Goal: Task Accomplishment & Management: Manage account settings

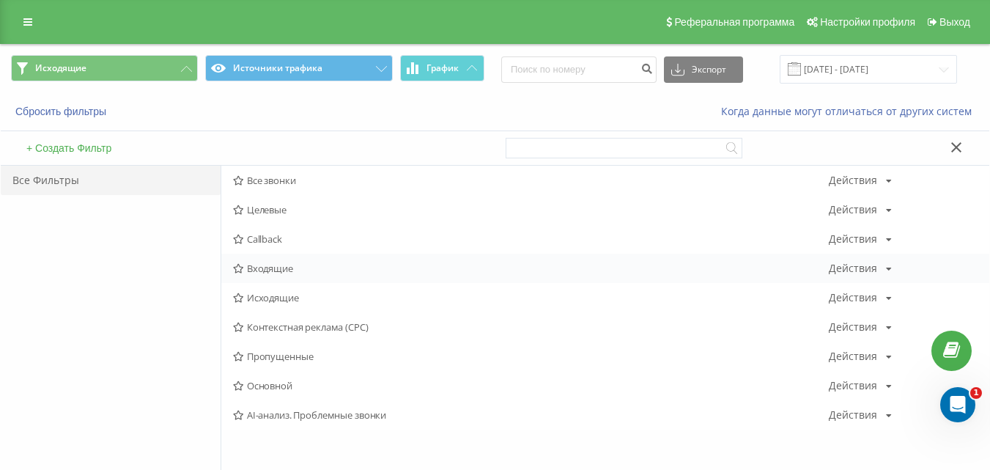
click at [270, 265] on span "Входящие" at bounding box center [530, 268] width 595 height 10
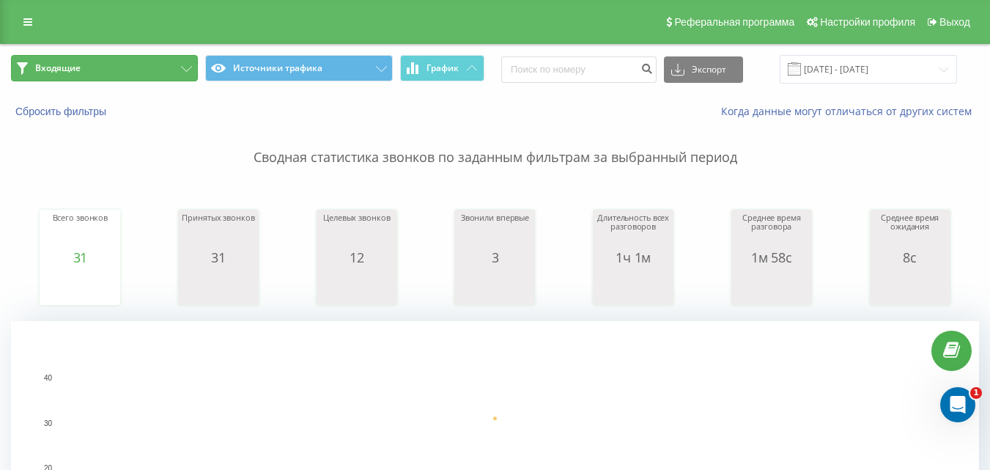
click at [132, 68] on button "Входящие" at bounding box center [104, 68] width 187 height 26
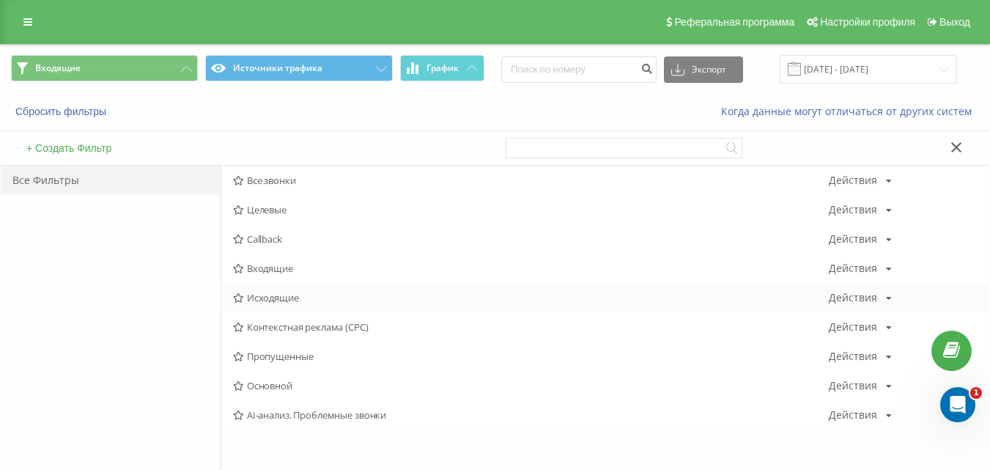
click at [272, 300] on span "Исходящие" at bounding box center [530, 297] width 595 height 10
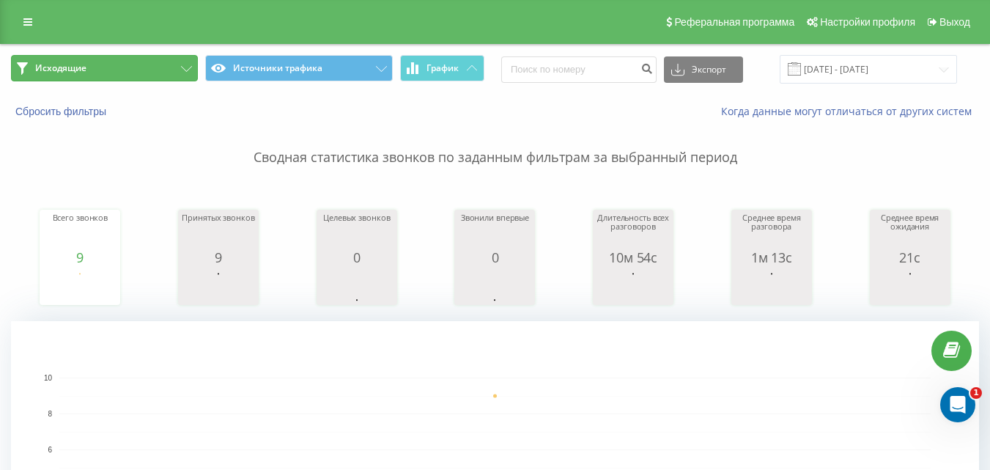
click at [182, 67] on icon at bounding box center [186, 69] width 11 height 6
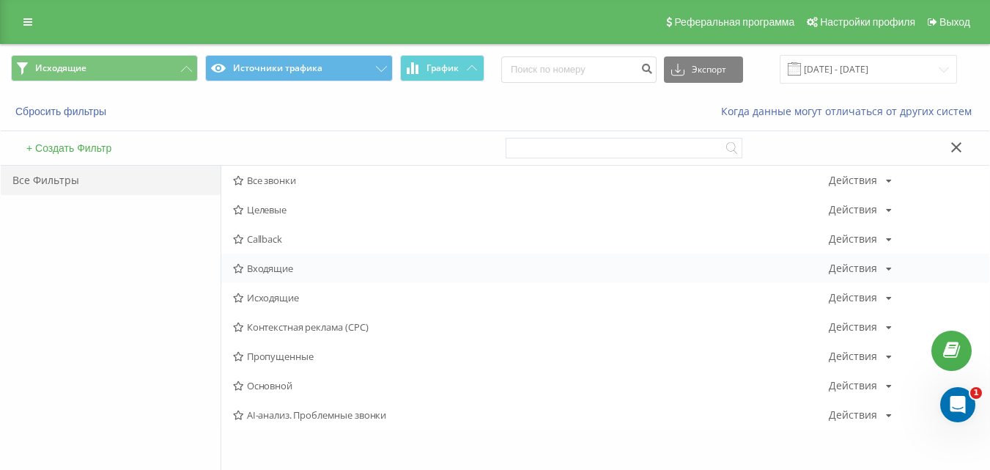
drag, startPoint x: 292, startPoint y: 258, endPoint x: 286, endPoint y: 265, distance: 9.4
click at [292, 258] on div "Входящие Действия Редактировать Копировать Удалить По умолчанию Поделиться" at bounding box center [605, 267] width 768 height 29
click at [278, 268] on span "Входящие" at bounding box center [530, 268] width 595 height 10
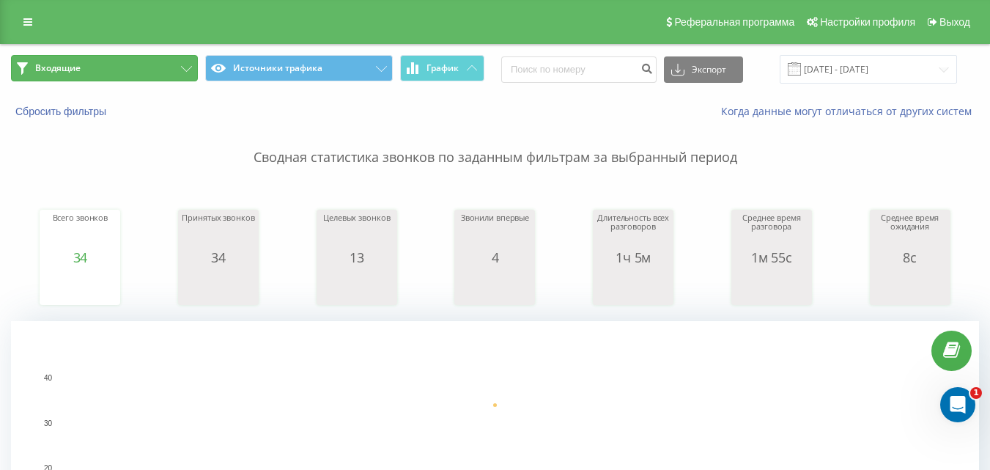
click at [181, 62] on button "Входящие" at bounding box center [104, 68] width 187 height 26
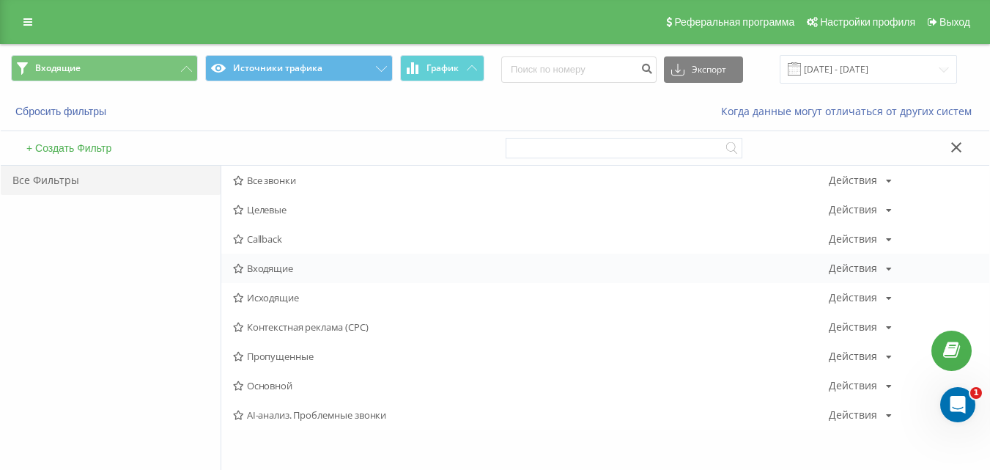
click at [250, 266] on span "Входящие" at bounding box center [530, 268] width 595 height 10
